Goal: Information Seeking & Learning: Learn about a topic

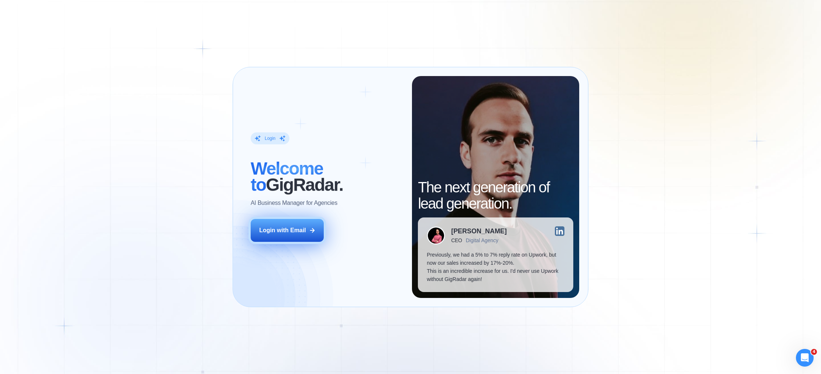
click at [299, 237] on button "Login with Email" at bounding box center [287, 230] width 73 height 23
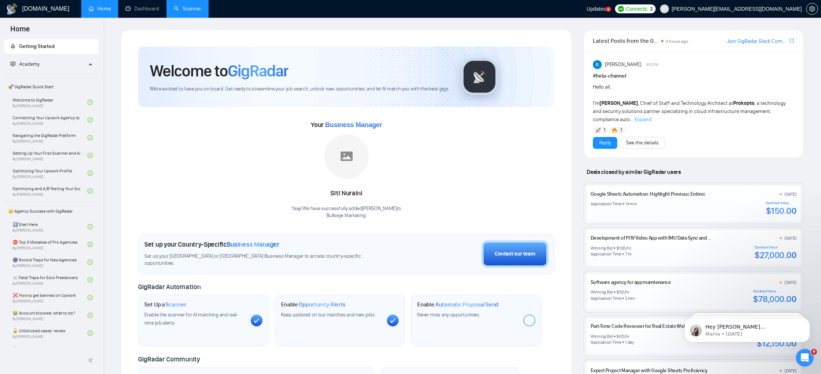
click at [175, 9] on link "Scanner" at bounding box center [187, 9] width 27 height 6
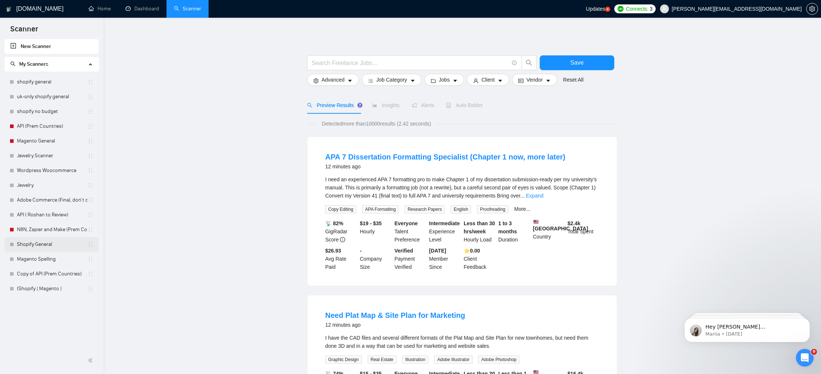
click at [62, 246] on link "Shopify General" at bounding box center [52, 244] width 71 height 15
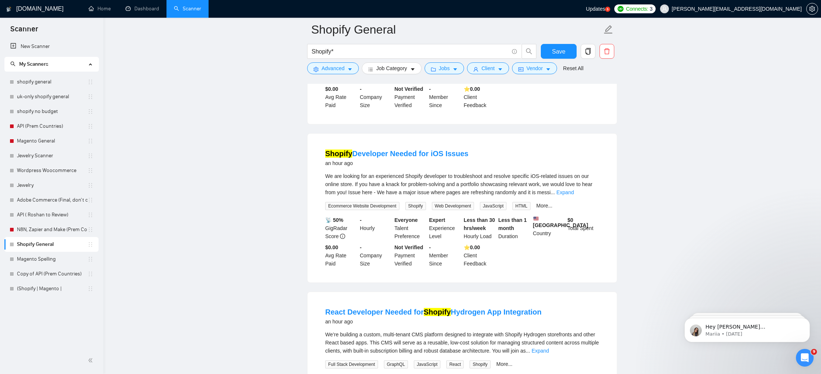
scroll to position [707, 0]
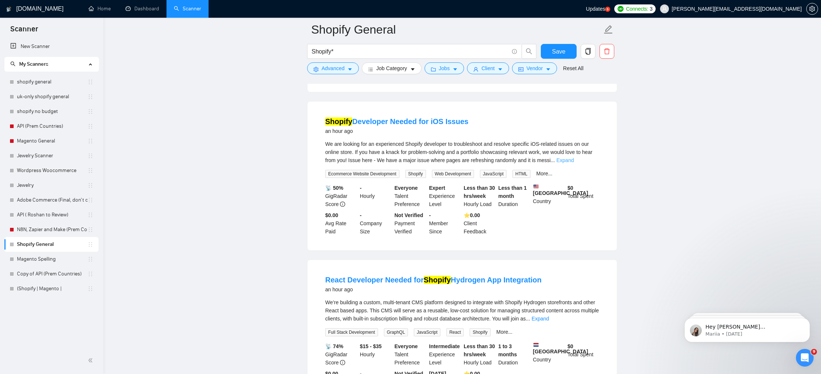
click at [574, 163] on link "Expand" at bounding box center [565, 160] width 17 height 6
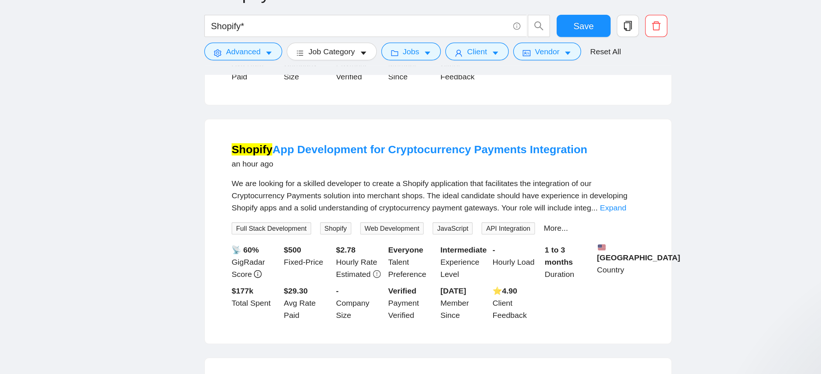
scroll to position [950, 0]
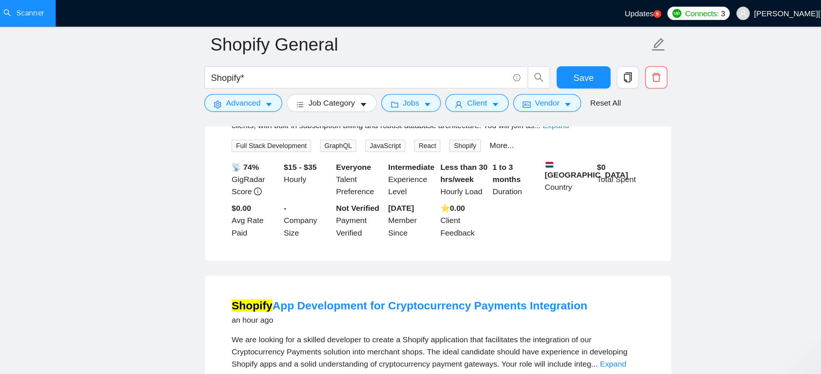
click at [549, 86] on link "Expand" at bounding box center [540, 83] width 17 height 6
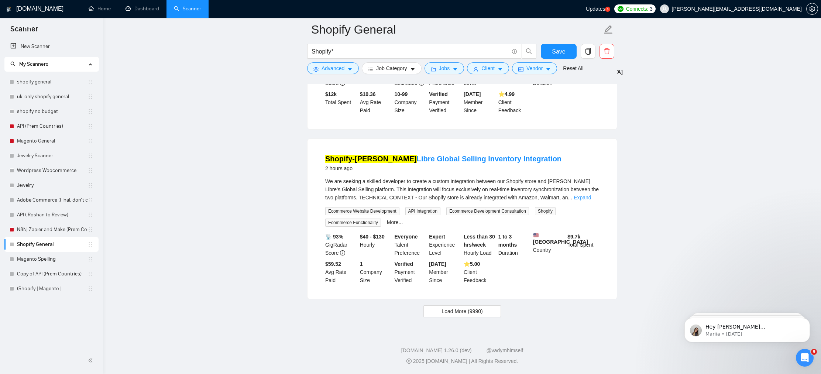
scroll to position [1574, 0]
click at [478, 307] on span "Load More (9990)" at bounding box center [462, 311] width 41 height 8
click at [591, 195] on link "Expand" at bounding box center [582, 198] width 17 height 6
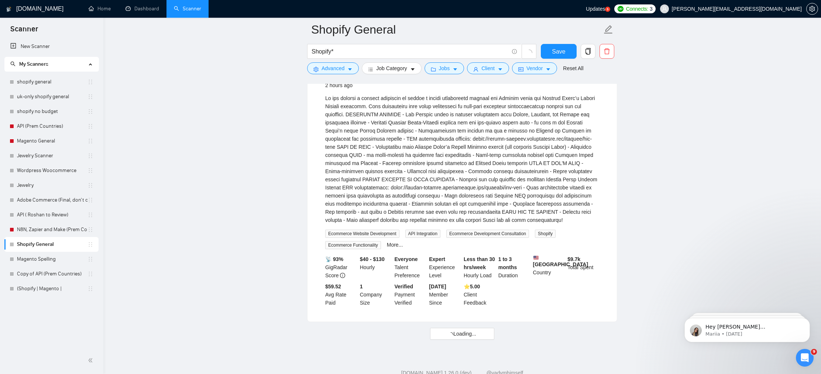
scroll to position [1562, 0]
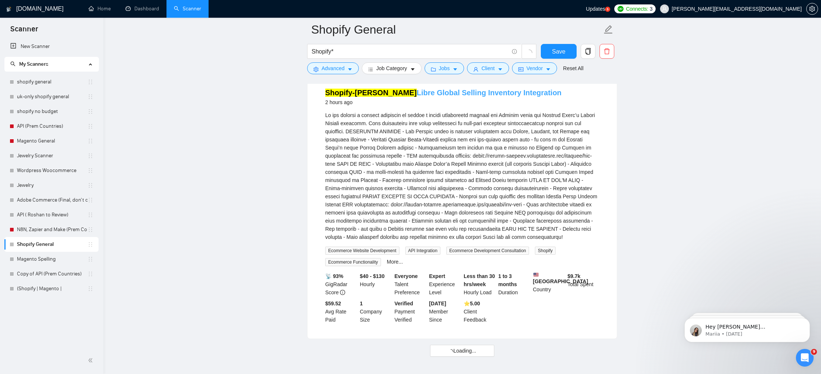
click at [509, 97] on link "Shopify-Mercado Libre Global Selling Inventory Integration" at bounding box center [443, 93] width 236 height 8
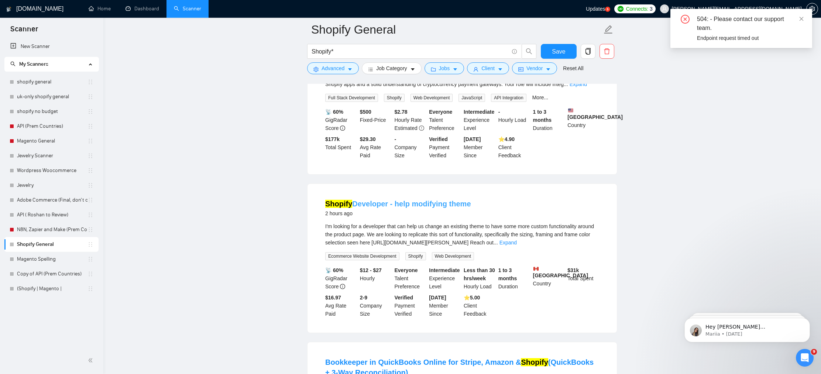
scroll to position [1091, 0]
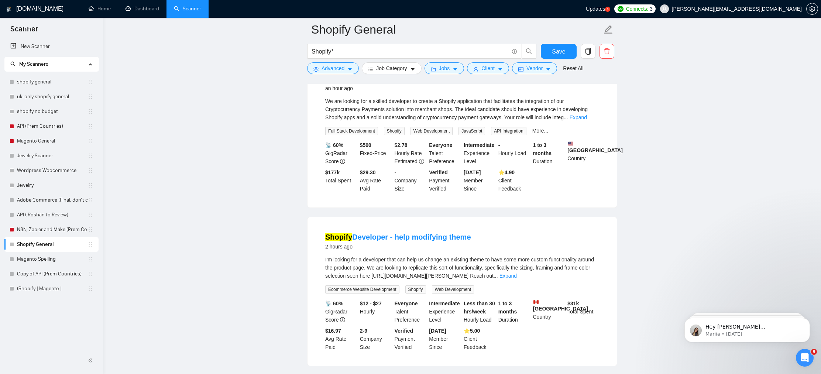
click at [487, 83] on link "Shopify App Development for Cryptocurrency Payments Integration" at bounding box center [443, 79] width 236 height 8
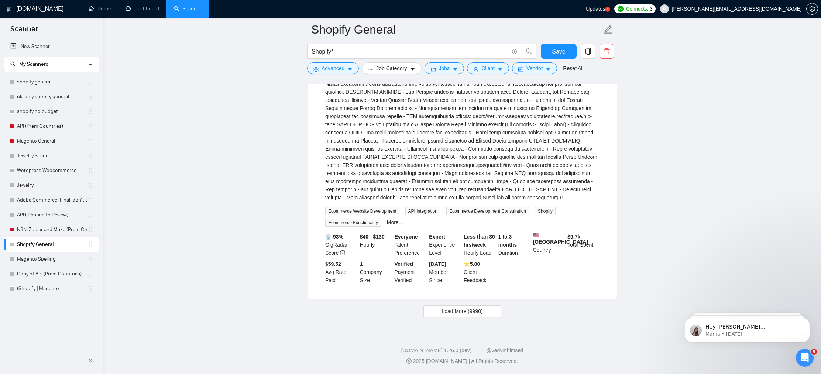
scroll to position [1688, 0]
click at [466, 313] on span "Load More (9990)" at bounding box center [462, 311] width 41 height 8
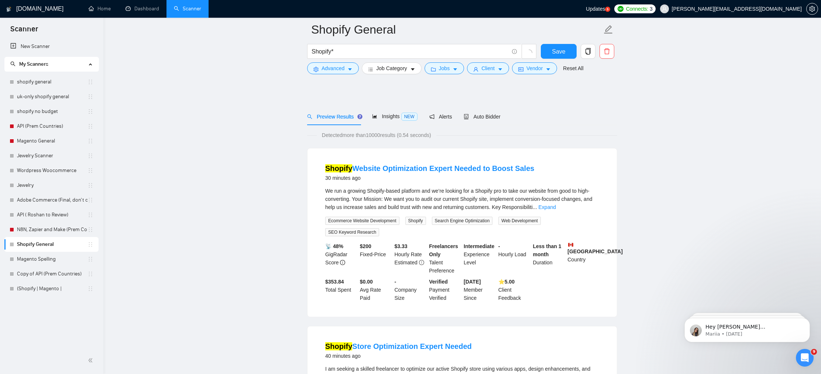
scroll to position [0, 0]
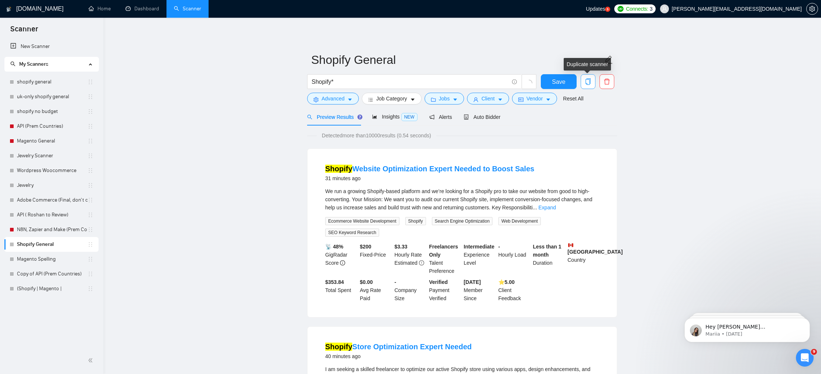
click at [592, 85] on button "button" at bounding box center [588, 81] width 15 height 15
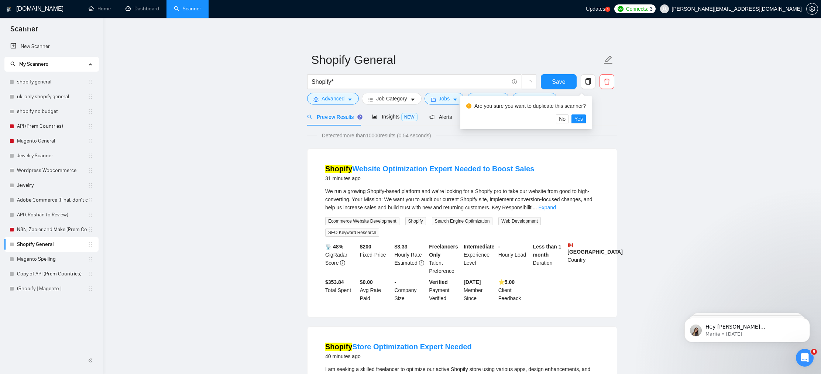
click at [588, 123] on div "Are you sure you want to duplicate this scanner? No Yes" at bounding box center [526, 112] width 131 height 33
click at [583, 120] on span "Yes" at bounding box center [579, 119] width 8 height 8
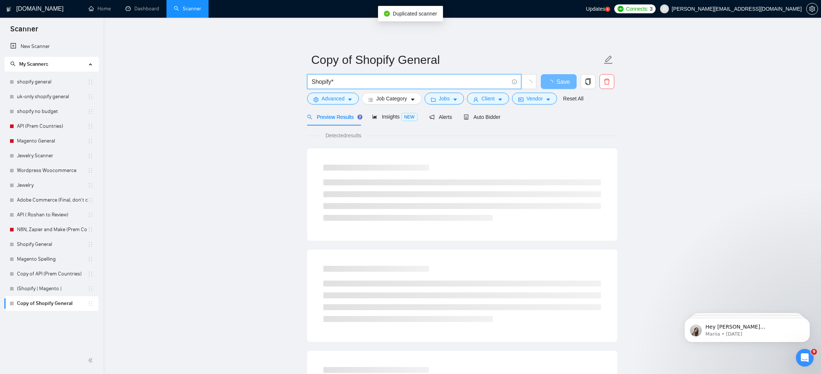
click at [394, 80] on input "Shopify*" at bounding box center [410, 81] width 197 height 9
drag, startPoint x: 361, startPoint y: 83, endPoint x: 262, endPoint y: 71, distance: 99.4
click at [266, 73] on main "Copy of Shopify General Shopify* Save Advanced Job Category Jobs Client Vendor …" at bounding box center [462, 338] width 694 height 616
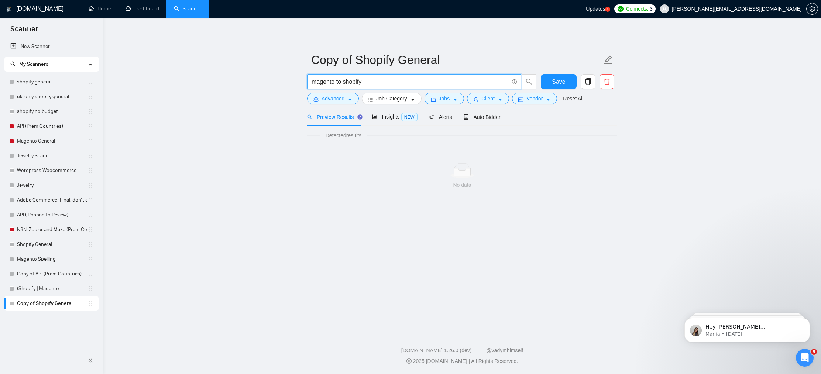
click at [423, 197] on div "No data" at bounding box center [462, 176] width 310 height 61
click at [559, 85] on span "Save" at bounding box center [558, 81] width 13 height 9
click at [377, 80] on input "magento to shopify" at bounding box center [410, 81] width 197 height 9
drag, startPoint x: 370, startPoint y: 81, endPoint x: 339, endPoint y: 82, distance: 31.4
click at [339, 82] on input "magento to shopify" at bounding box center [410, 81] width 197 height 9
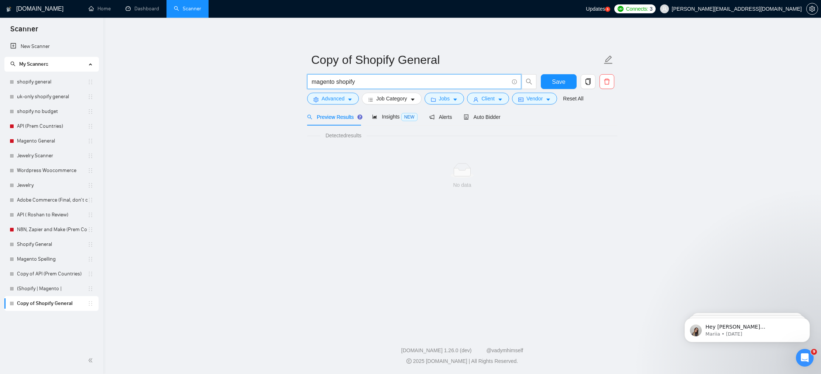
type input "magento shopify"
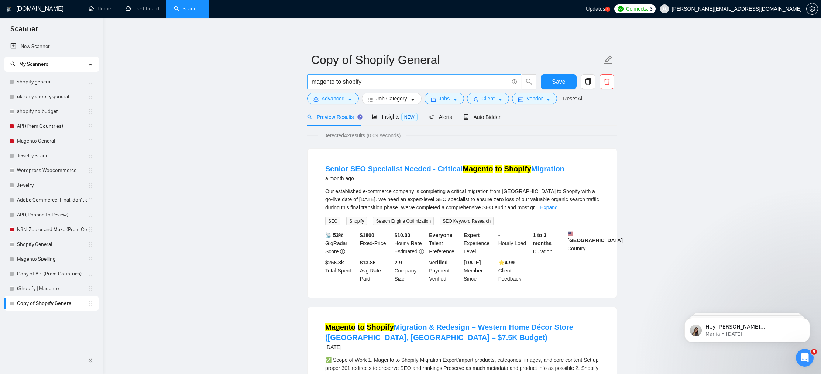
click at [324, 83] on input "magento to shopify" at bounding box center [410, 81] width 197 height 9
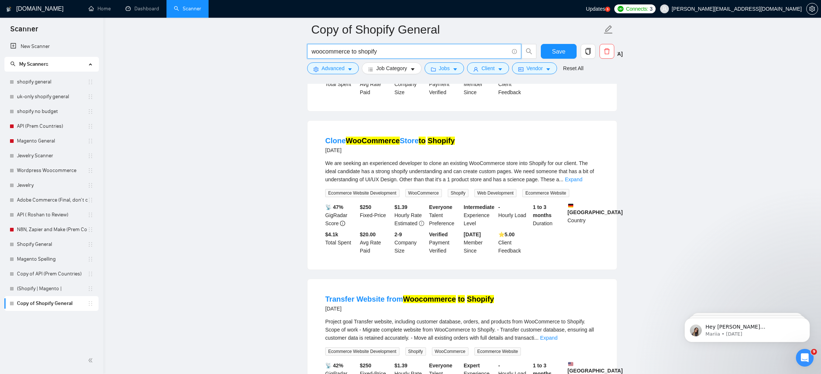
scroll to position [252, 0]
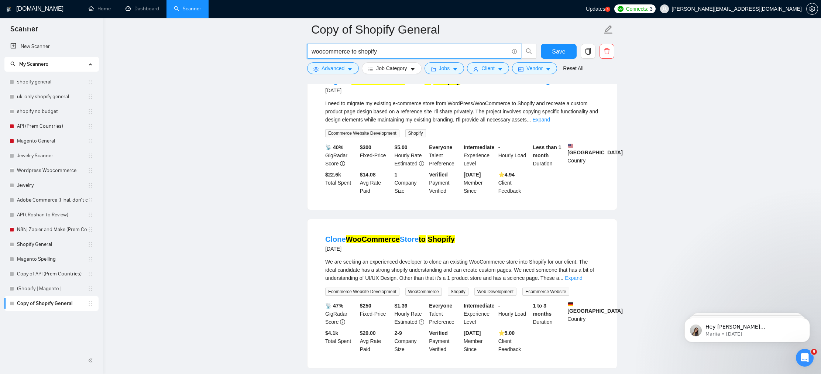
drag, startPoint x: 359, startPoint y: 52, endPoint x: 264, endPoint y: 52, distance: 94.9
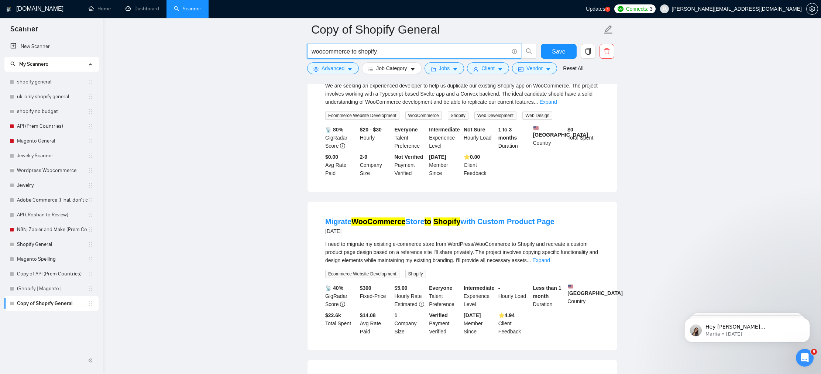
scroll to position [0, 0]
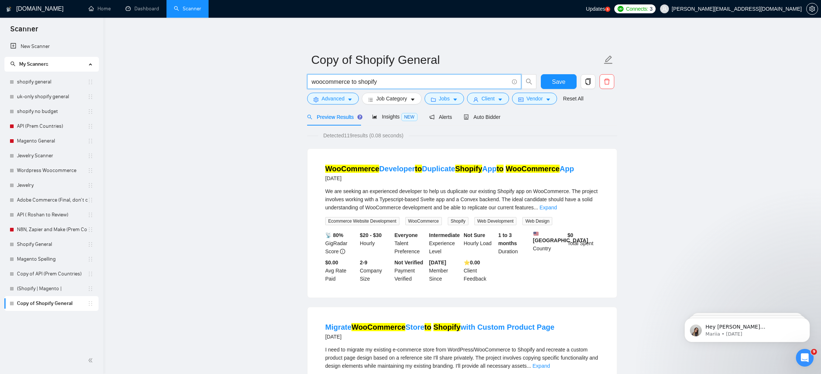
click at [339, 81] on input "woocommerce to shopify" at bounding box center [410, 81] width 197 height 9
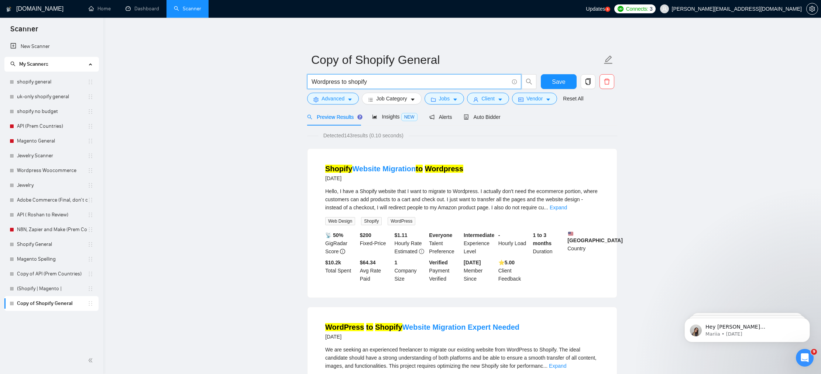
drag, startPoint x: 376, startPoint y: 82, endPoint x: 237, endPoint y: 71, distance: 138.9
type input "magento migration"
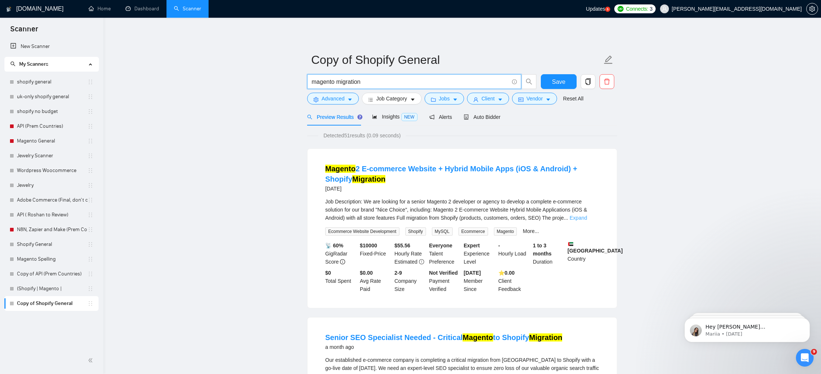
click at [587, 217] on link "Expand" at bounding box center [578, 218] width 17 height 6
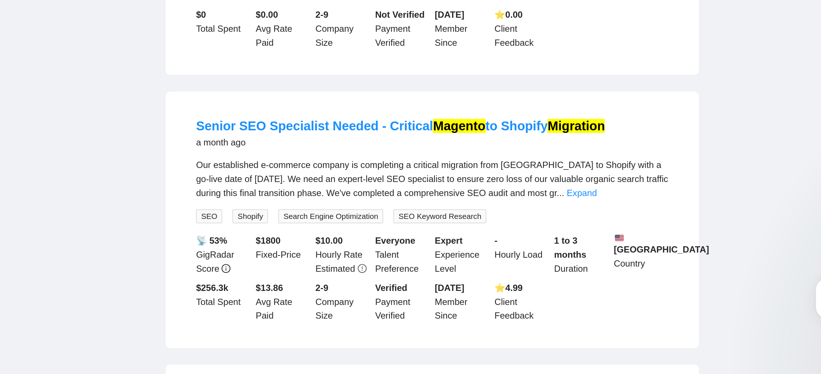
scroll to position [331, 0]
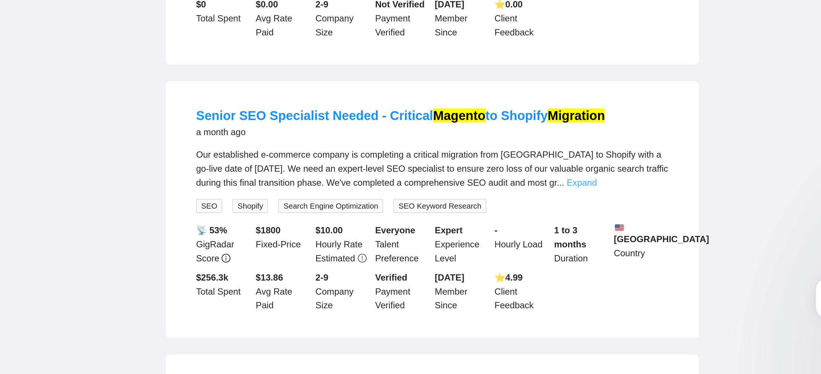
click at [558, 266] on link "Expand" at bounding box center [548, 263] width 17 height 6
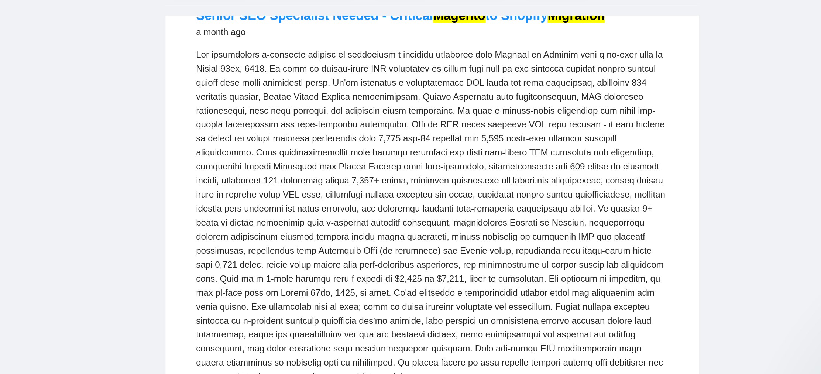
scroll to position [437, 0]
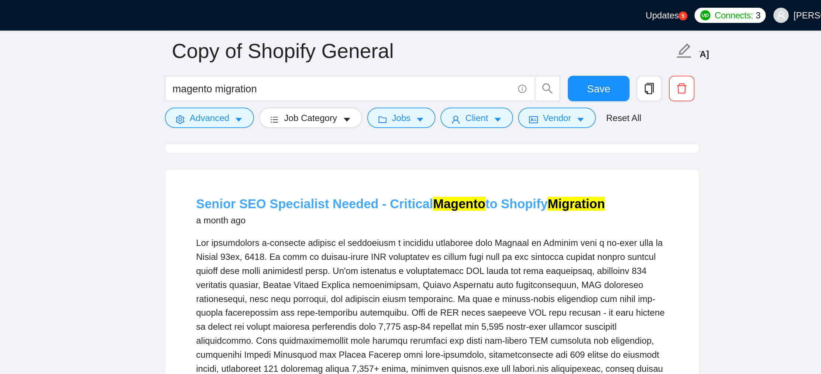
click at [520, 122] on link "Senior SEO Specialist Needed - Critical Magento to Shopify Migration" at bounding box center [443, 118] width 237 height 8
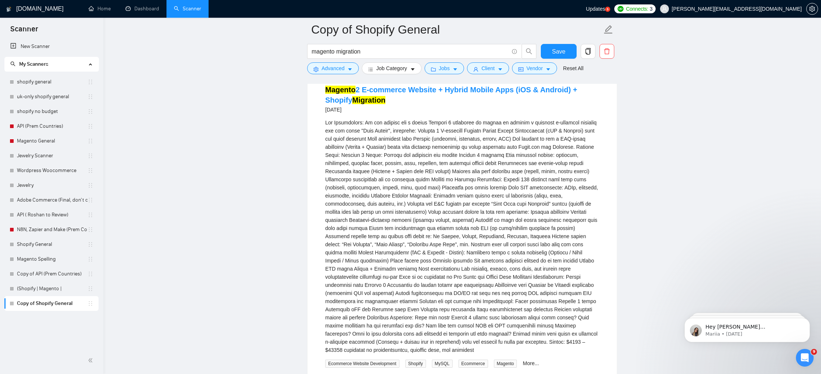
scroll to position [0, 0]
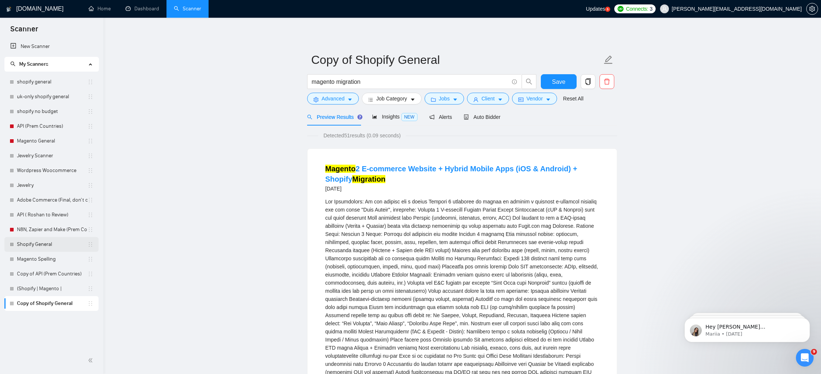
click at [41, 243] on link "Shopify General" at bounding box center [52, 244] width 71 height 15
click at [562, 84] on span "Save" at bounding box center [558, 81] width 13 height 9
click at [54, 240] on link "Shopify General" at bounding box center [52, 244] width 71 height 15
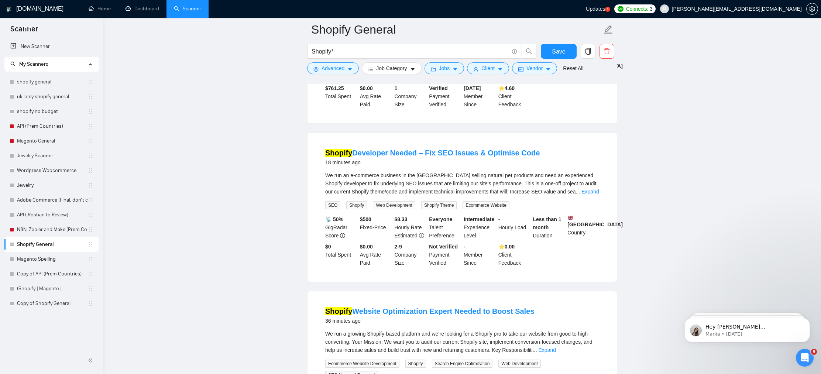
scroll to position [179, 0]
click at [592, 192] on link "Expand" at bounding box center [590, 193] width 17 height 6
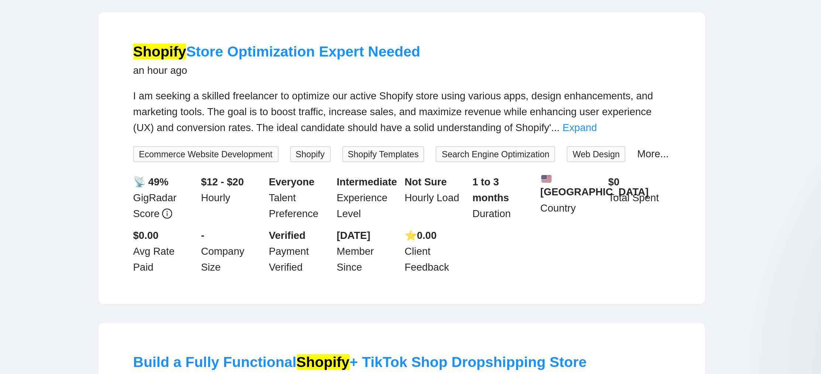
scroll to position [534, 0]
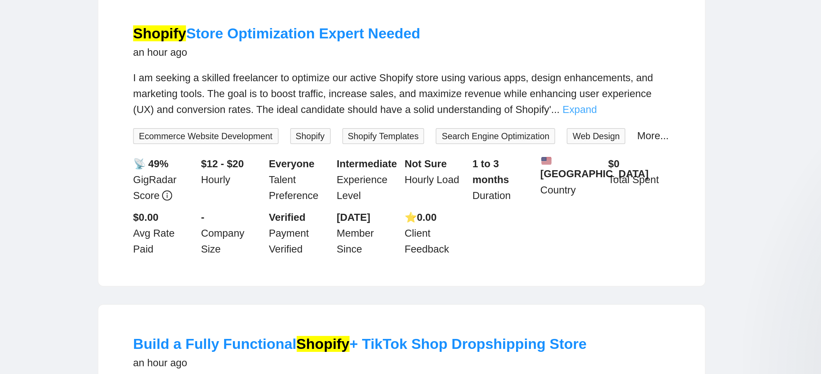
click at [562, 242] on link "Expand" at bounding box center [552, 239] width 17 height 6
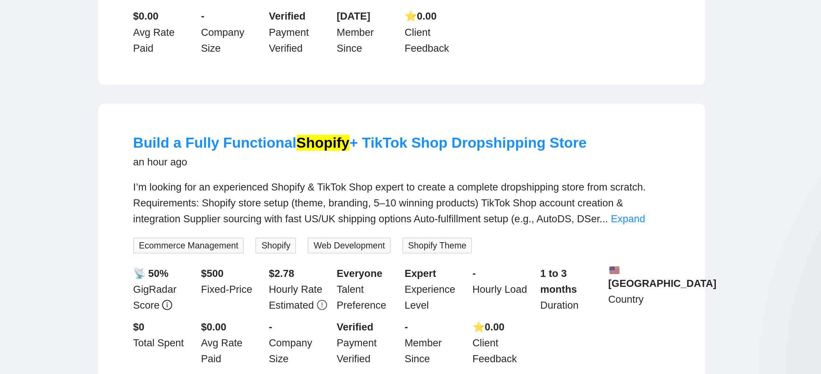
scroll to position [711, 0]
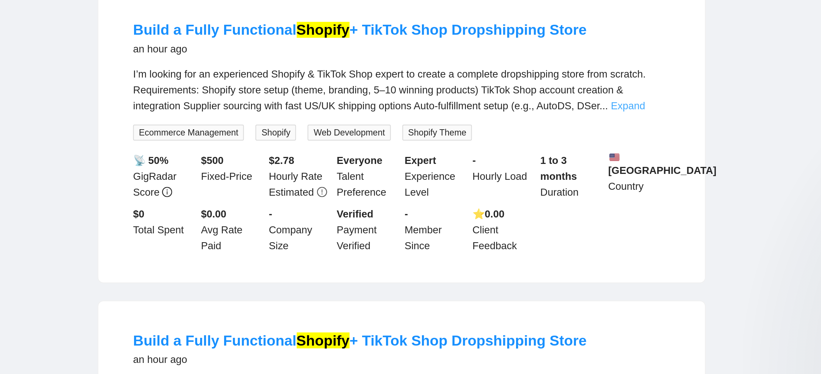
click at [587, 240] on link "Expand" at bounding box center [577, 237] width 17 height 6
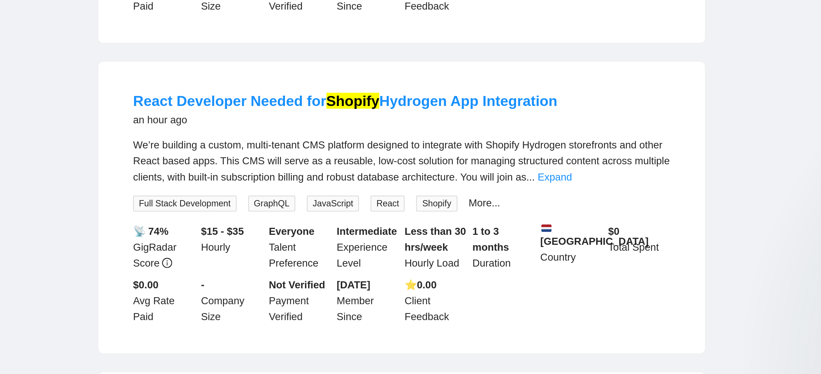
scroll to position [1216, 0]
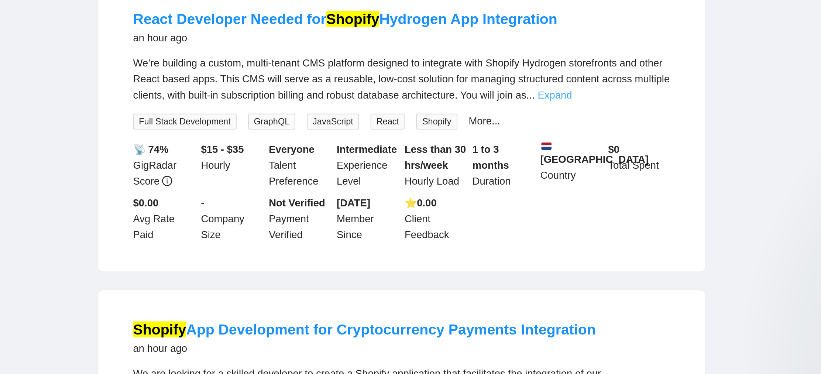
click at [549, 235] on link "Expand" at bounding box center [540, 232] width 17 height 6
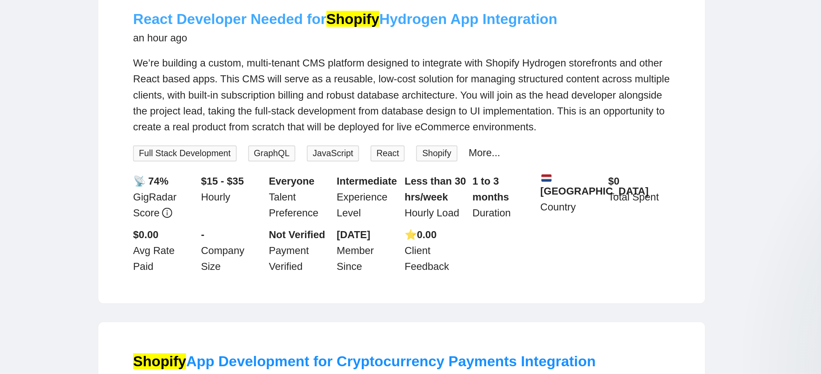
click at [526, 197] on link "React Developer Needed for Shopify Hydrogen App Integration" at bounding box center [433, 193] width 216 height 8
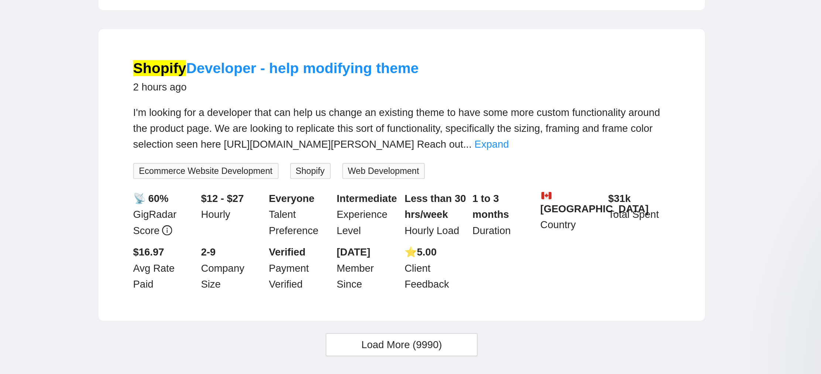
scroll to position [1614, 0]
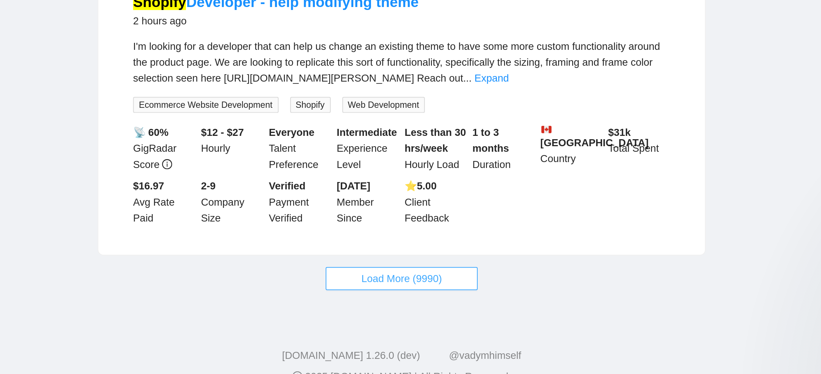
click at [460, 315] on span "Load More (9990)" at bounding box center [462, 311] width 41 height 8
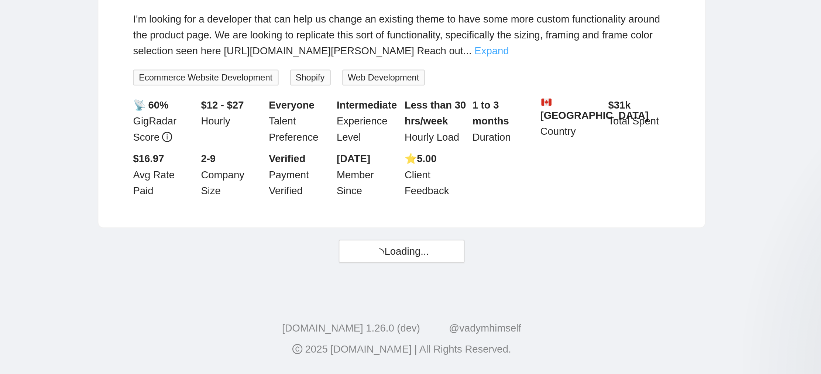
click at [517, 210] on link "Expand" at bounding box center [508, 209] width 17 height 6
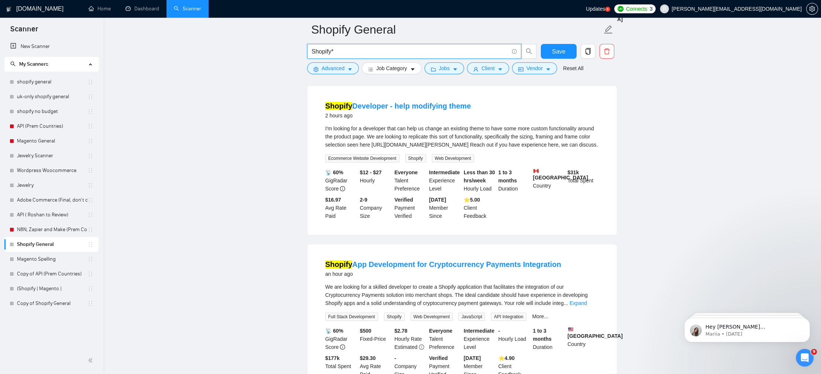
click at [368, 54] on input "Shopify*" at bounding box center [410, 51] width 197 height 9
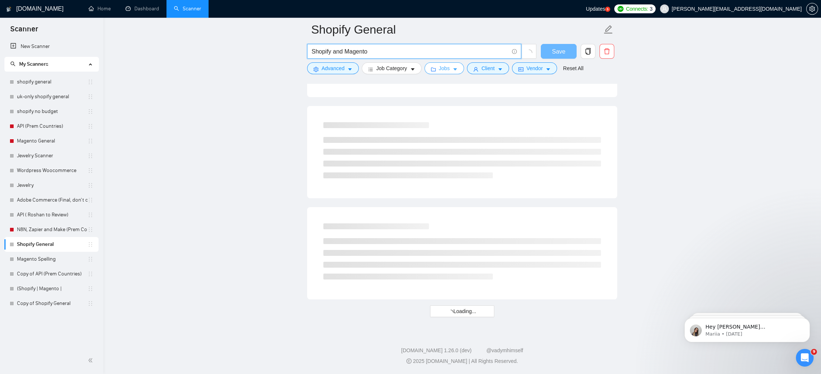
scroll to position [858, 0]
type input "Shopify and Magento"
click at [344, 70] on span "Advanced" at bounding box center [333, 68] width 23 height 8
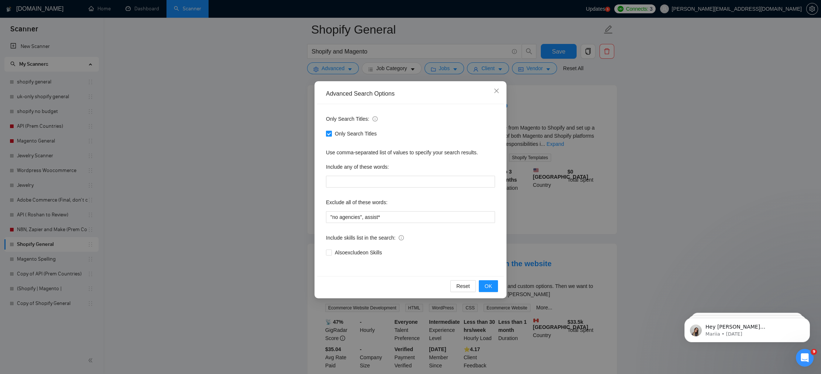
click at [327, 135] on input "Only Search Titles" at bounding box center [328, 133] width 5 height 5
checkbox input "false"
click at [277, 113] on div "Advanced Search Options Only Search Titles: Only Search Titles Use comma-separa…" at bounding box center [410, 187] width 821 height 374
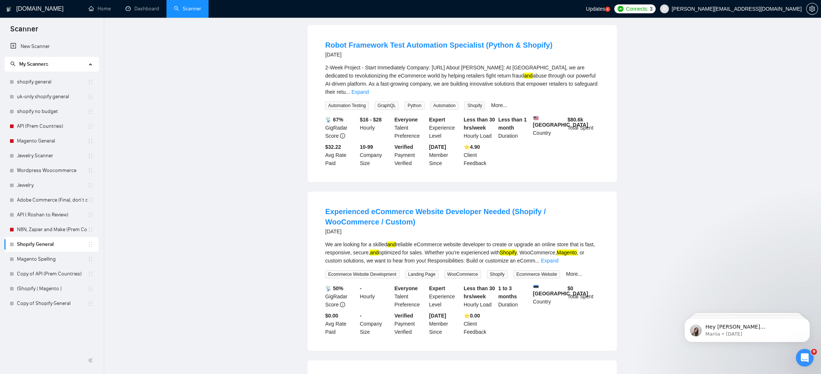
scroll to position [0, 0]
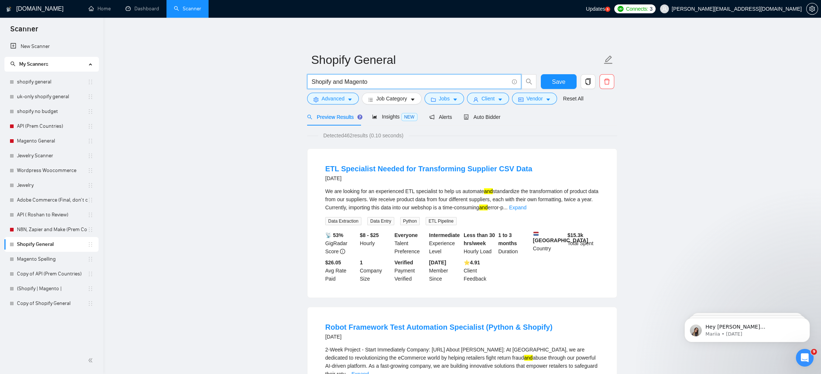
click at [338, 83] on input "Shopify and Magento" at bounding box center [410, 81] width 197 height 9
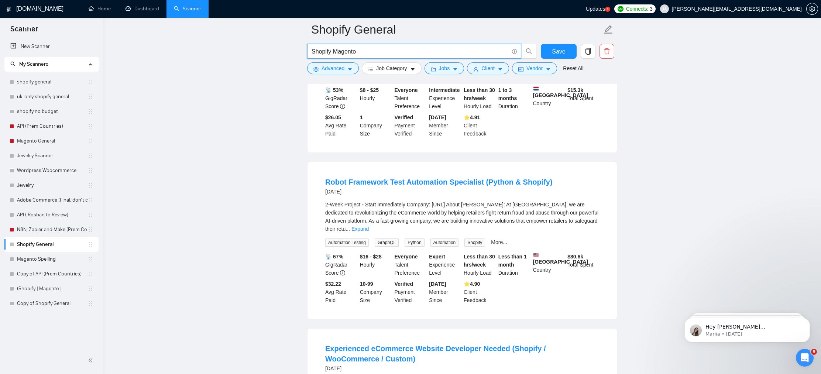
scroll to position [208, 0]
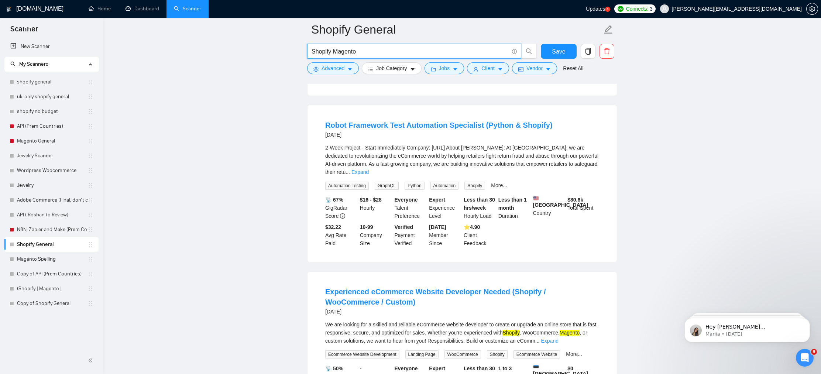
type input "Shopify Magento"
click at [369, 169] on link "Expand" at bounding box center [360, 172] width 17 height 6
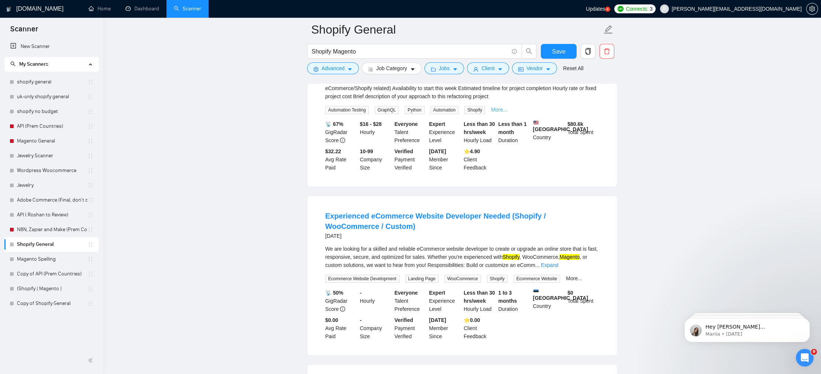
scroll to position [655, 0]
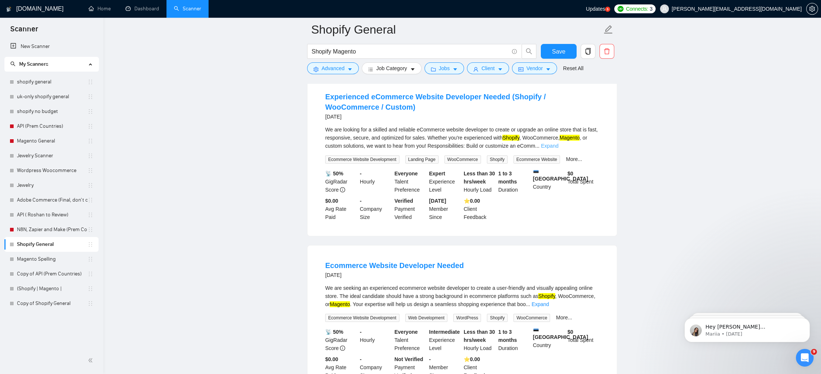
click at [558, 149] on link "Expand" at bounding box center [549, 146] width 17 height 6
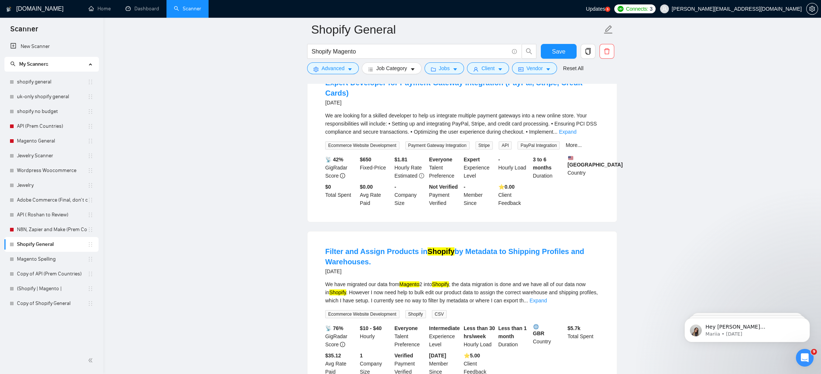
scroll to position [1707, 0]
click at [547, 303] on link "Expand" at bounding box center [538, 300] width 17 height 6
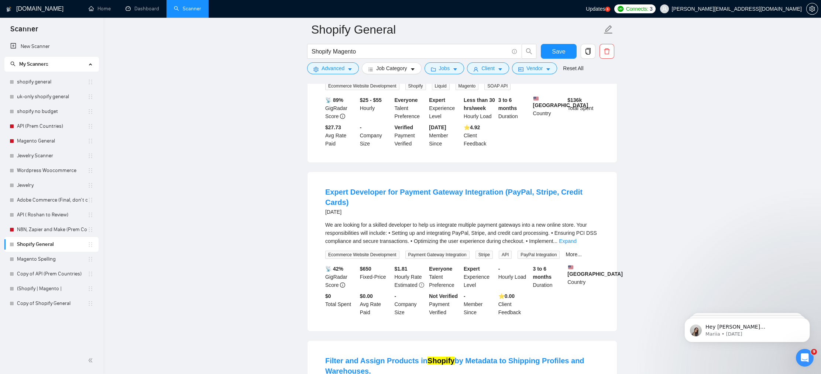
scroll to position [1828, 0]
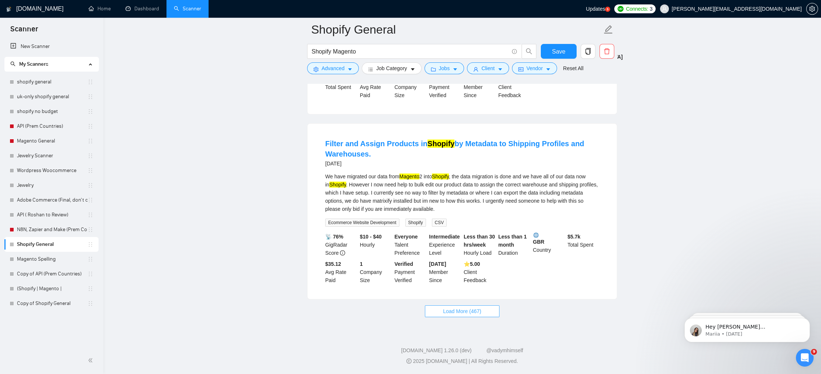
click at [483, 314] on button "Load More (467)" at bounding box center [462, 311] width 75 height 12
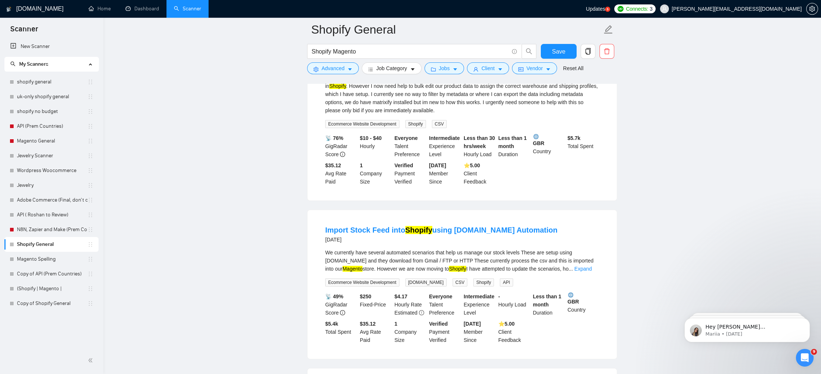
scroll to position [1954, 0]
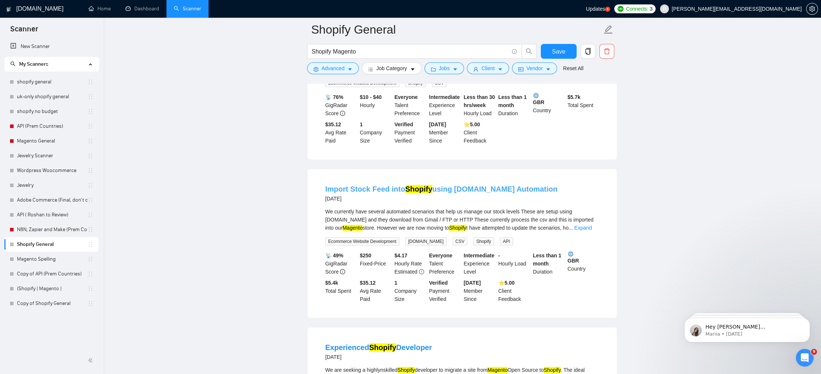
click at [502, 193] on link "Import Stock Feed into Shopify using [DOMAIN_NAME] Automation" at bounding box center [441, 189] width 232 height 8
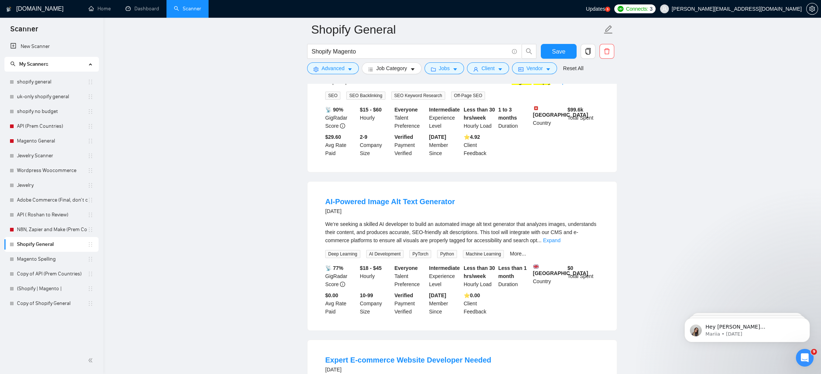
scroll to position [3426, 0]
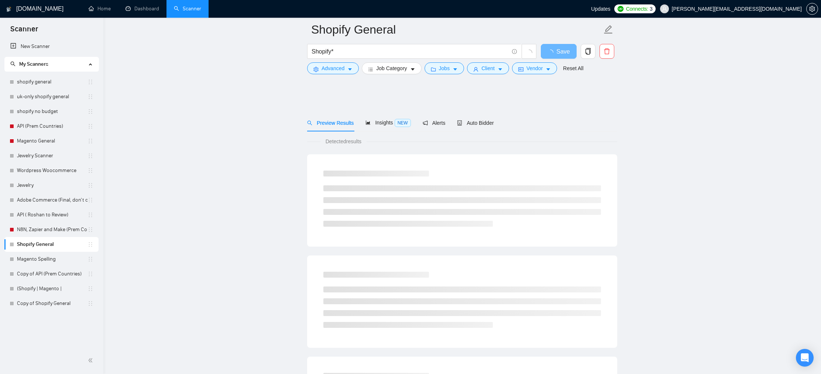
scroll to position [208, 0]
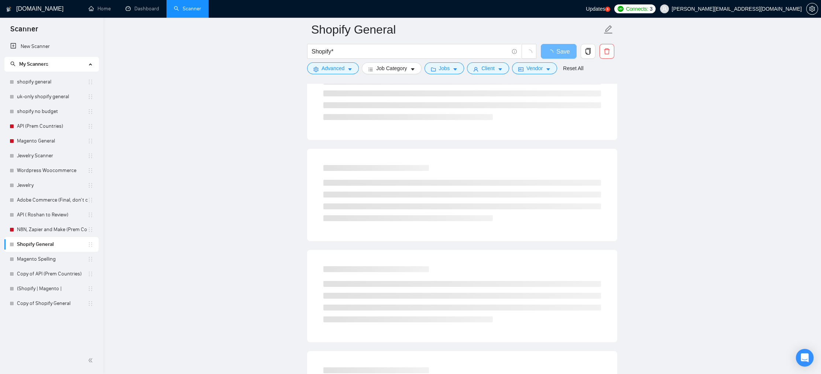
click at [35, 9] on h1 "[DOMAIN_NAME]" at bounding box center [39, 9] width 47 height 18
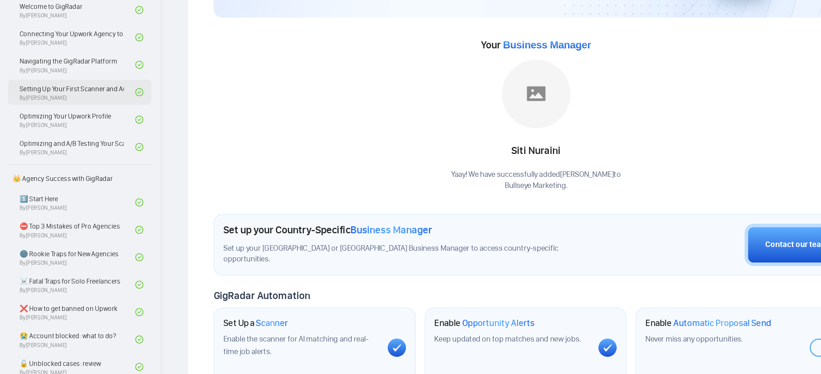
click at [62, 158] on link "Setting Up Your First Scanner and Auto-Bidder By Vlad Timinsky" at bounding box center [50, 155] width 75 height 16
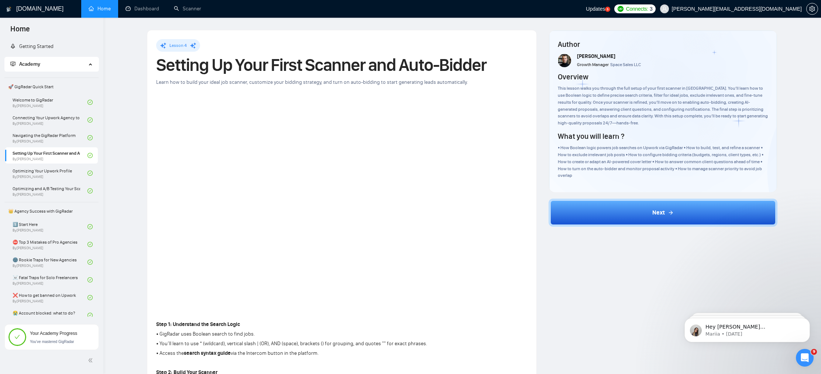
scroll to position [140, 0]
